Goal: Book appointment/travel/reservation

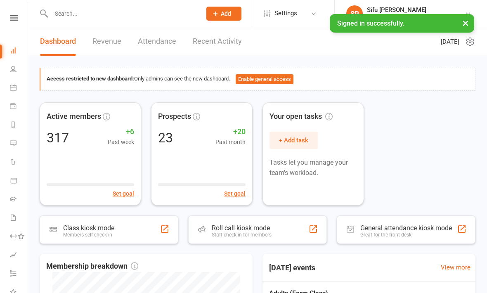
click at [15, 17] on icon at bounding box center [14, 17] width 8 height 5
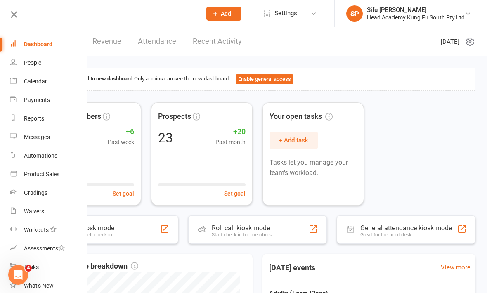
click at [26, 82] on div "Calendar" at bounding box center [35, 81] width 23 height 7
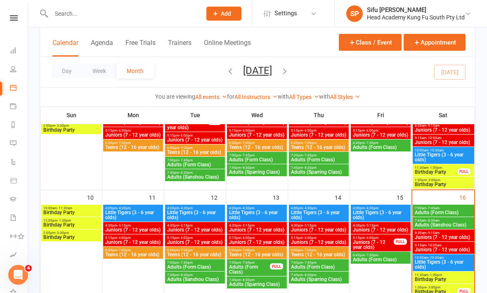
scroll to position [203, 0]
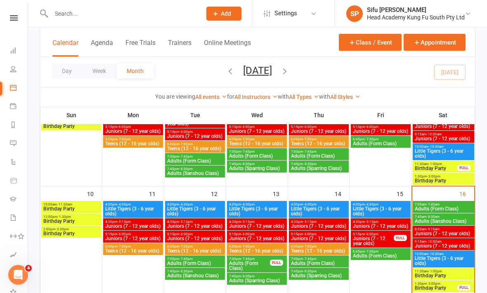
click at [451, 210] on span "Adults (Form Class)" at bounding box center [444, 208] width 58 height 5
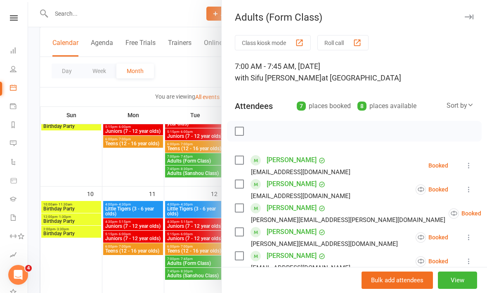
click at [238, 153] on div "Class kiosk mode Roll call 7:00 AM - 7:45 AM, [DATE] with [PERSON_NAME] at [GEO…" at bounding box center [355, 252] width 266 height 434
click at [240, 159] on label at bounding box center [239, 160] width 8 height 8
click at [240, 178] on div "[PERSON_NAME] [EMAIL_ADDRESS][DOMAIN_NAME]" at bounding box center [294, 189] width 119 height 24
click at [236, 185] on label at bounding box center [239, 184] width 8 height 8
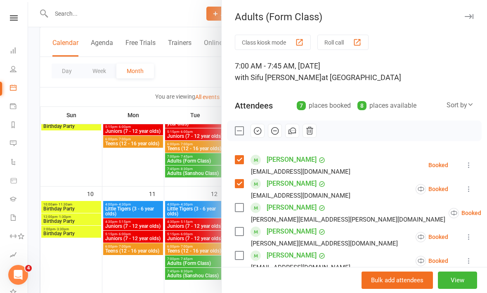
click at [240, 232] on label at bounding box center [239, 232] width 8 height 8
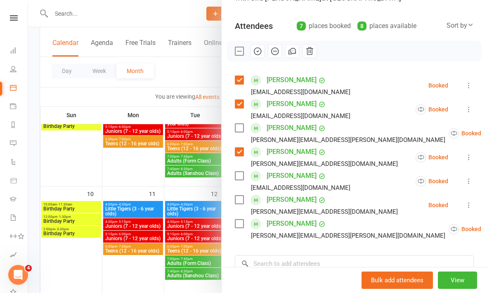
scroll to position [79, 0]
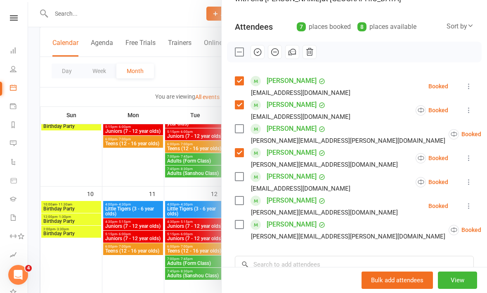
click at [235, 200] on label at bounding box center [239, 201] width 8 height 8
click at [332, 268] on input "search" at bounding box center [354, 264] width 239 height 17
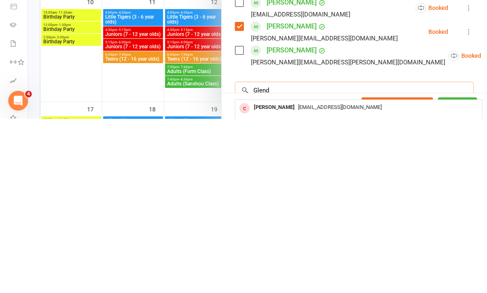
type input "Glend"
click at [310, 293] on span "[EMAIL_ADDRESS][DOMAIN_NAME]" at bounding box center [340, 298] width 84 height 6
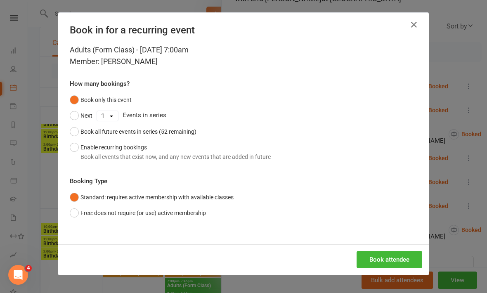
click at [77, 151] on button "Enable recurring bookings Book all events that exist now, and any new events th…" at bounding box center [170, 152] width 201 height 25
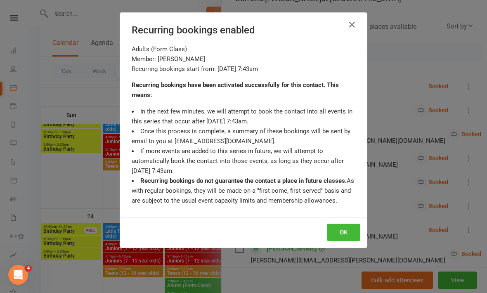
click at [351, 233] on button "OK" at bounding box center [343, 232] width 33 height 17
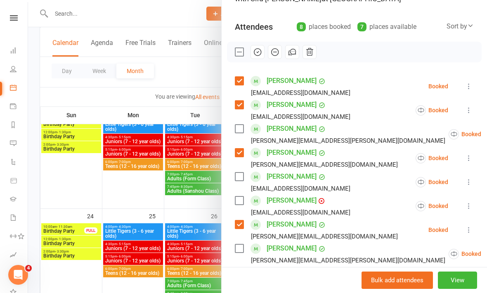
click at [301, 290] on input "search" at bounding box center [354, 288] width 239 height 17
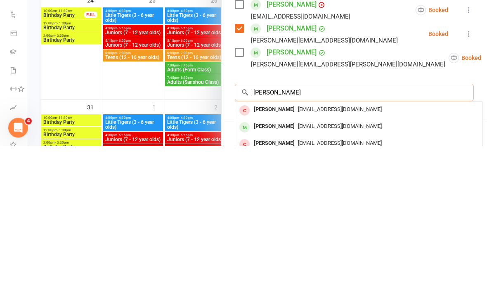
scroll to position [131, 0]
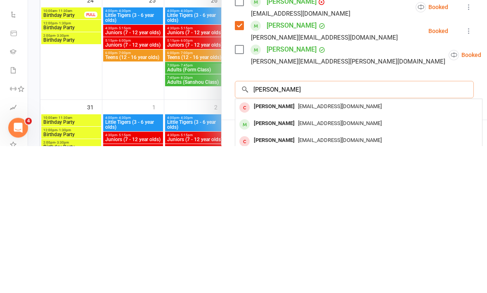
type input "[PERSON_NAME]"
click at [309, 268] on span "[EMAIL_ADDRESS][DOMAIN_NAME]" at bounding box center [340, 271] width 84 height 6
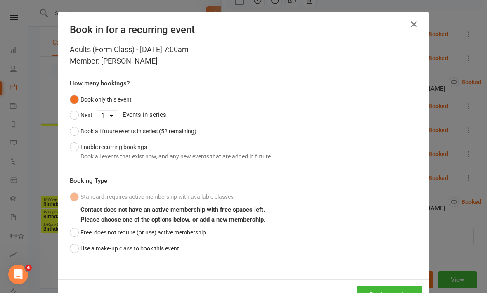
click at [78, 154] on button "Enable recurring bookings Book all events that exist now, and any new events th…" at bounding box center [170, 152] width 201 height 25
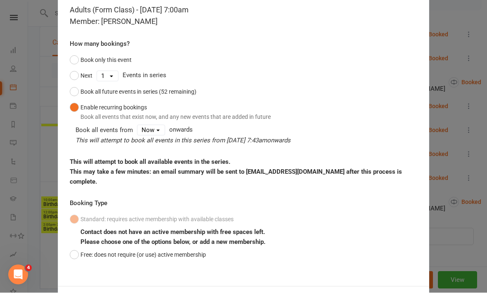
scroll to position [38, 0]
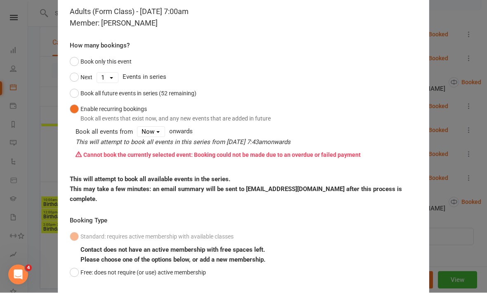
click at [463, 238] on div "Book in for a recurring event Adults (Form Class) - [DATE] 7:00am Member: [PERS…" at bounding box center [243, 146] width 487 height 293
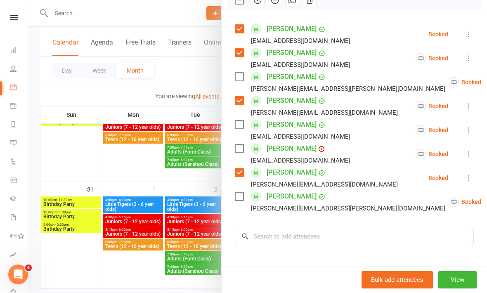
click at [236, 145] on label at bounding box center [239, 149] width 8 height 8
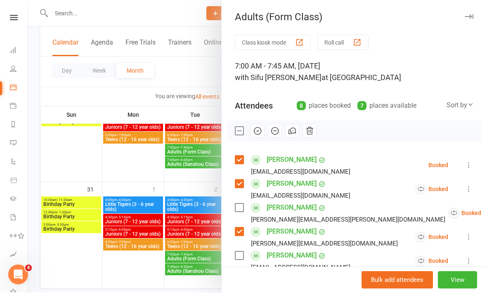
scroll to position [0, 0]
click at [258, 131] on icon "button" at bounding box center [258, 130] width 1 height 1
